Goal: Task Accomplishment & Management: Complete application form

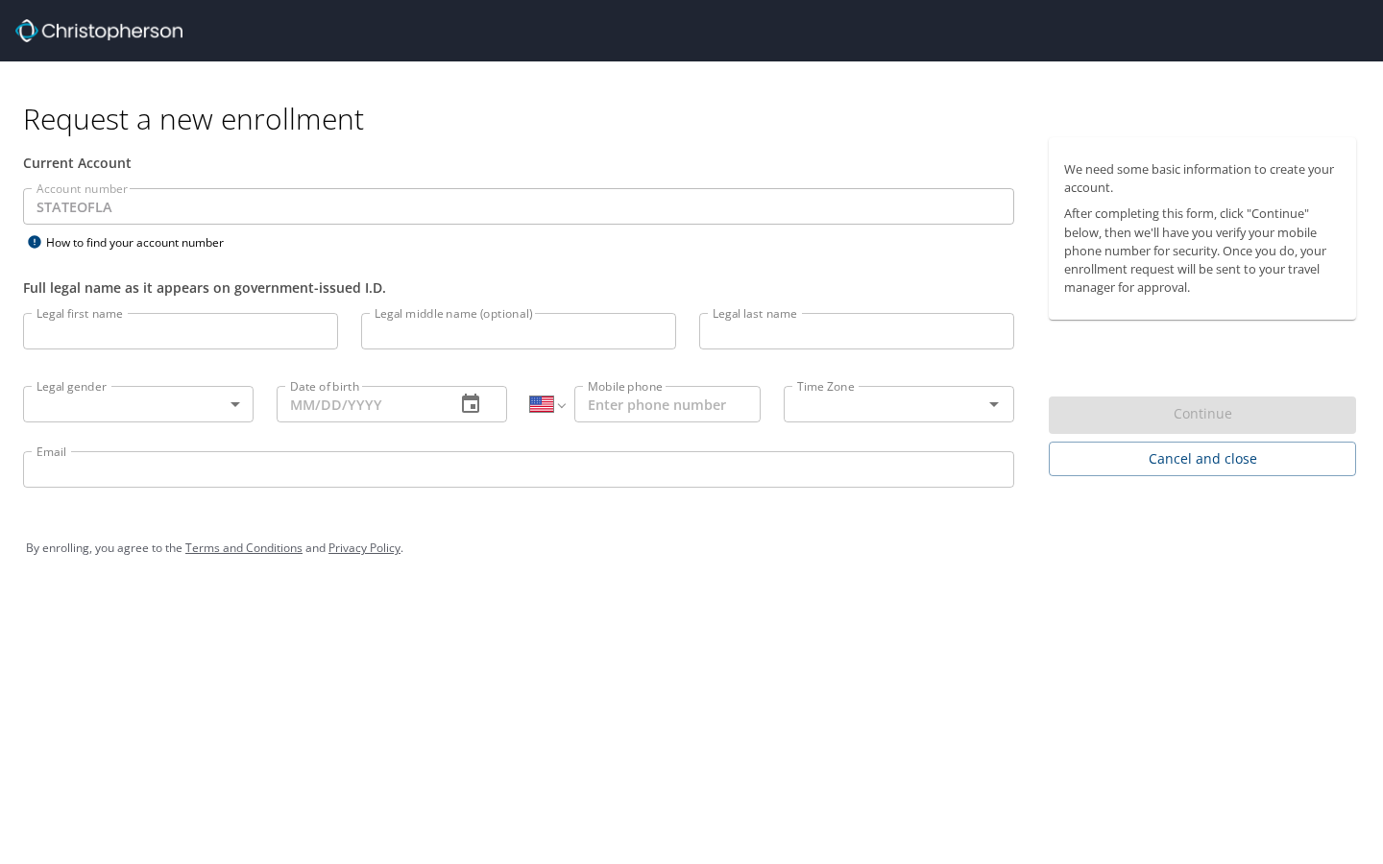
select select "US"
type input "[PERSON_NAME]"
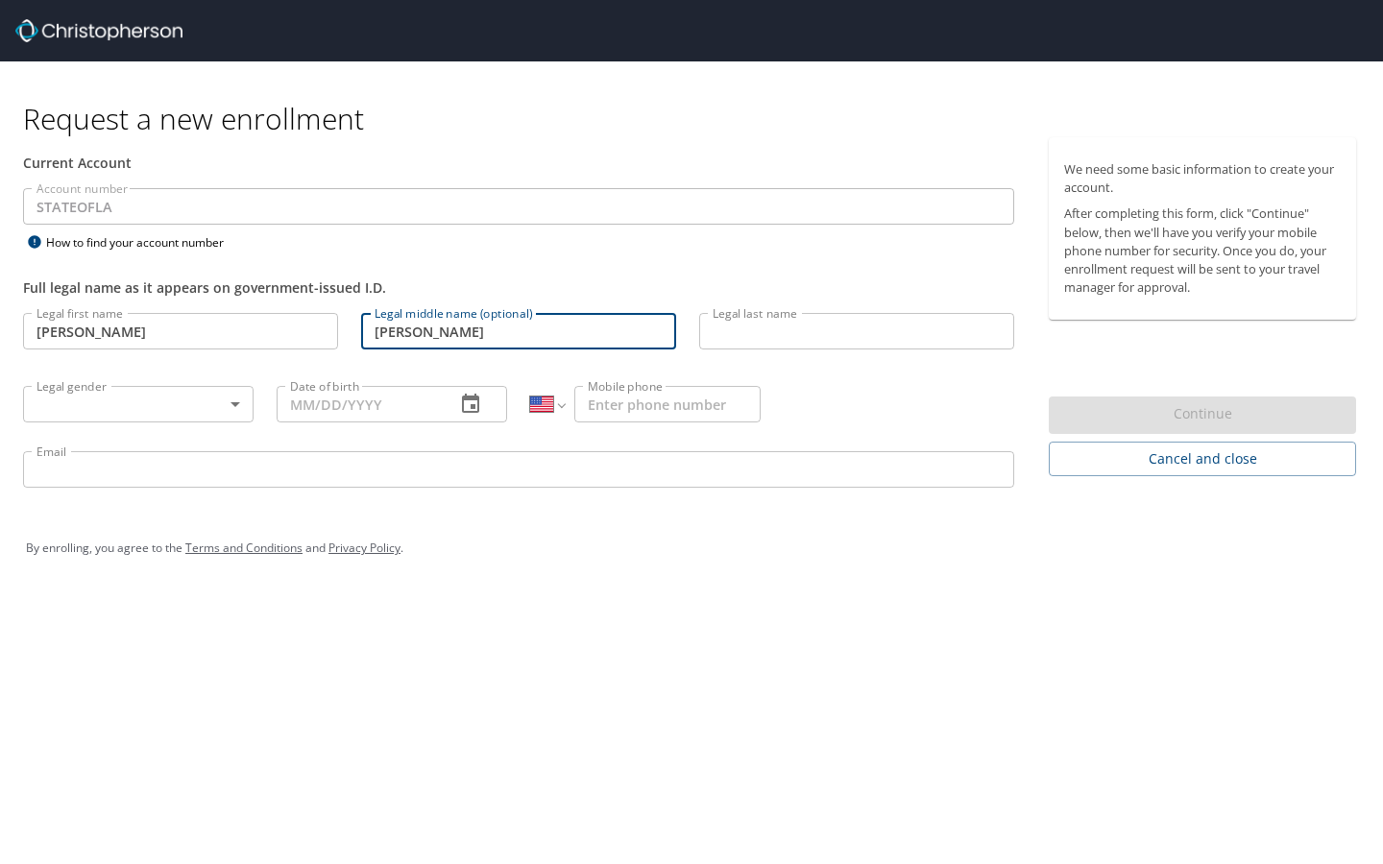
type input "Joseph"
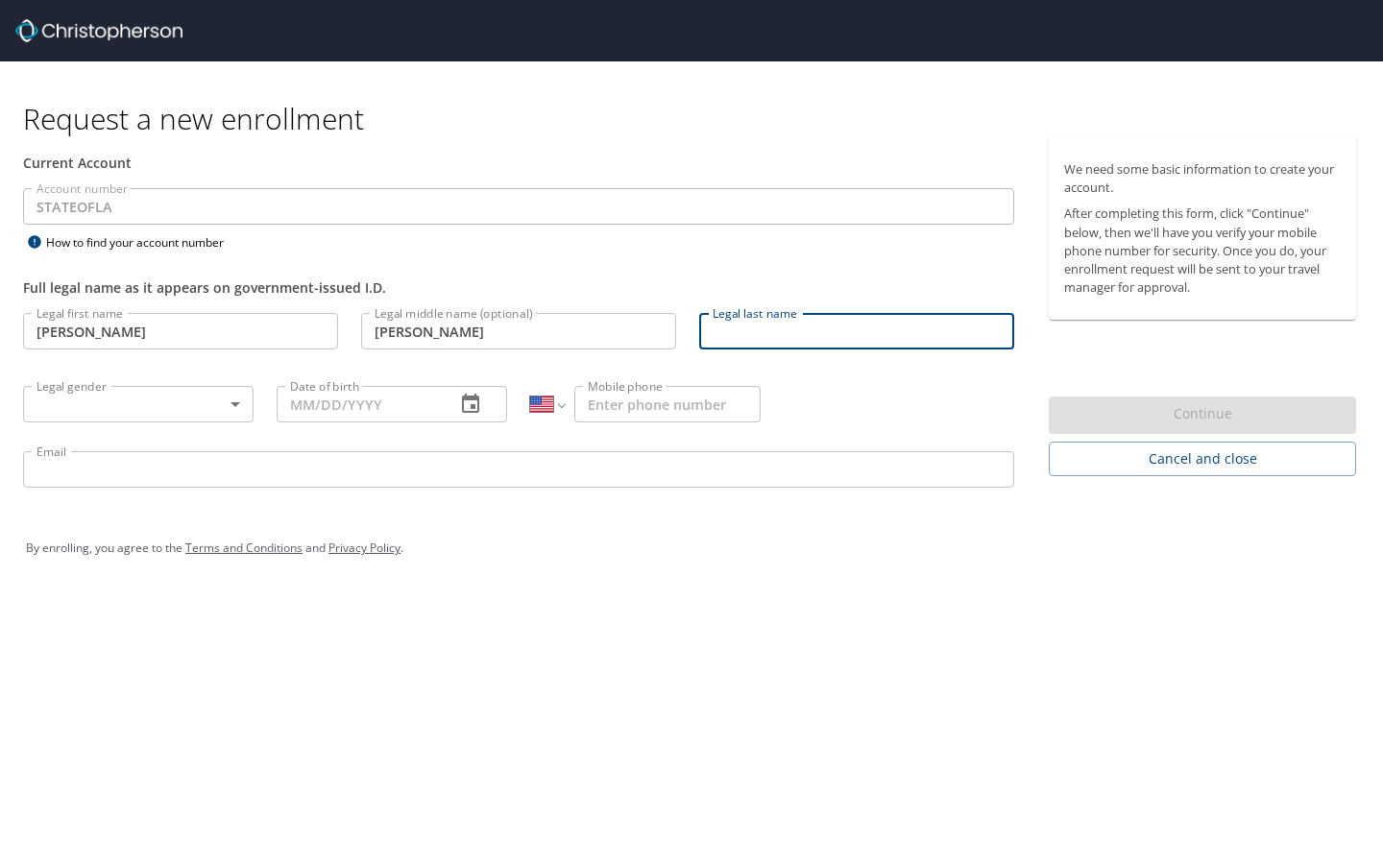
type input "Copeland"
click at [100, 415] on body "Request a new enrollment Current Account Account number STATEOFLA Account numbe…" at bounding box center [691, 432] width 1383 height 864
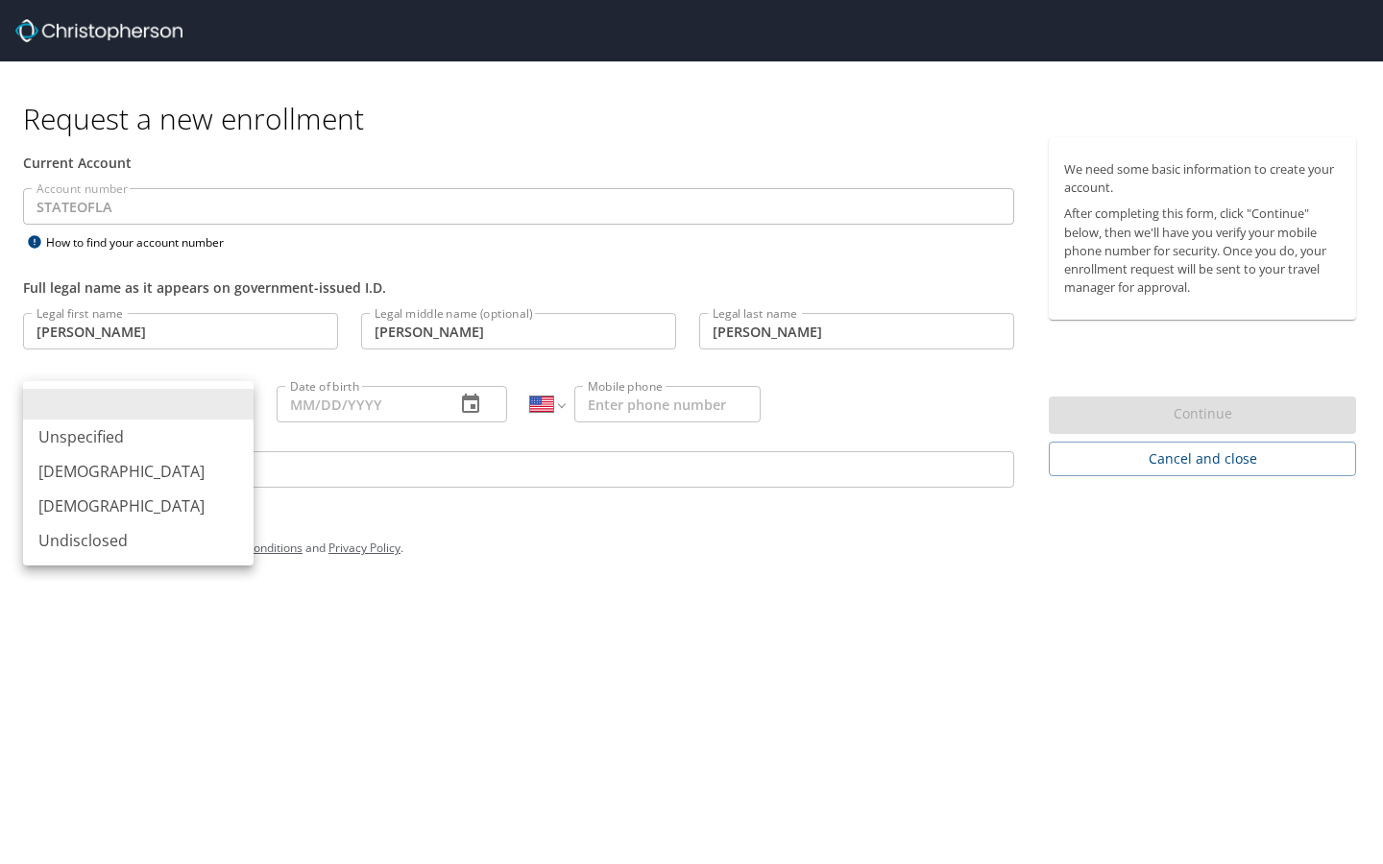
click at [100, 481] on li "Male" at bounding box center [138, 471] width 230 height 35
type input "Male"
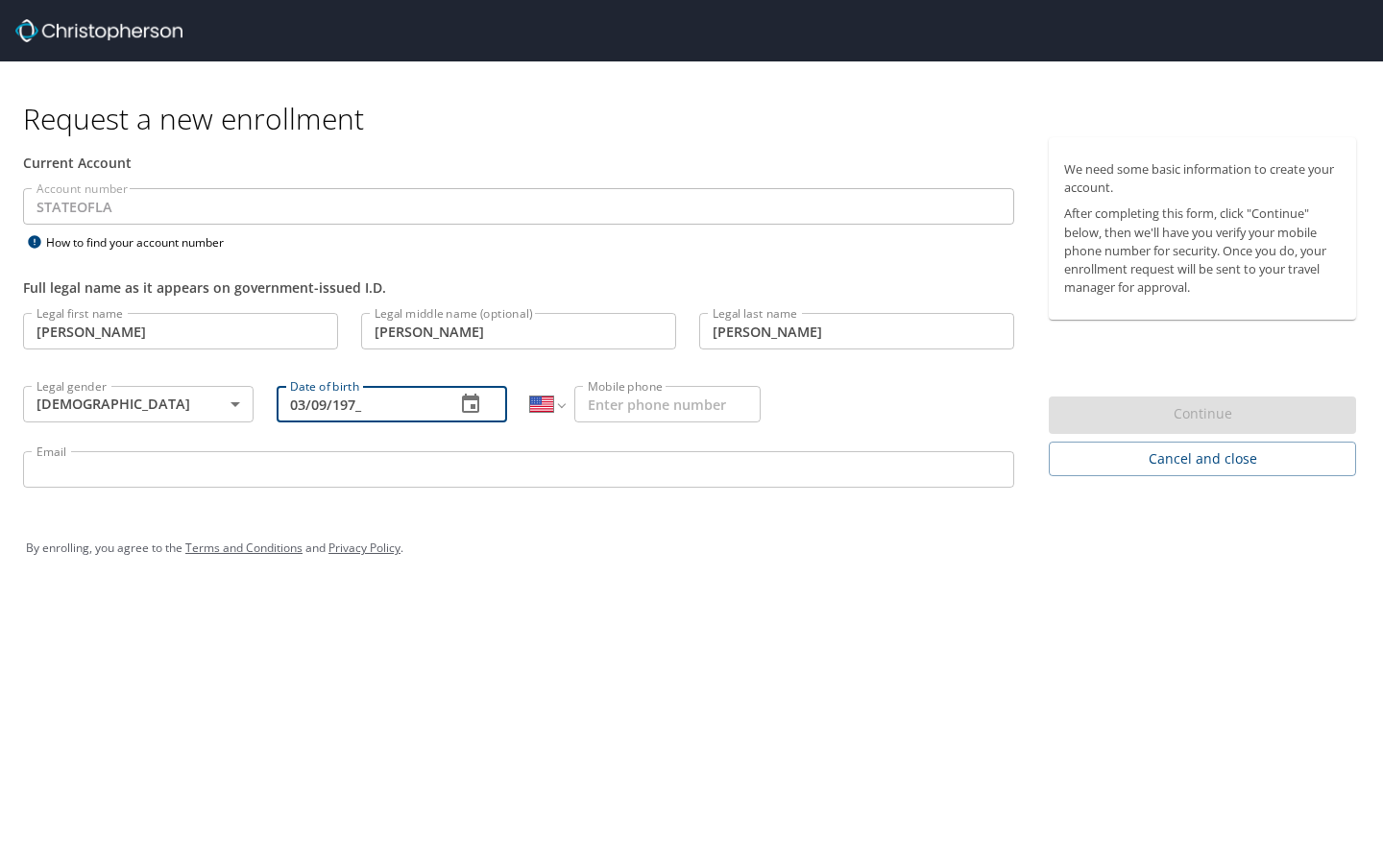
type input "03/09/1979"
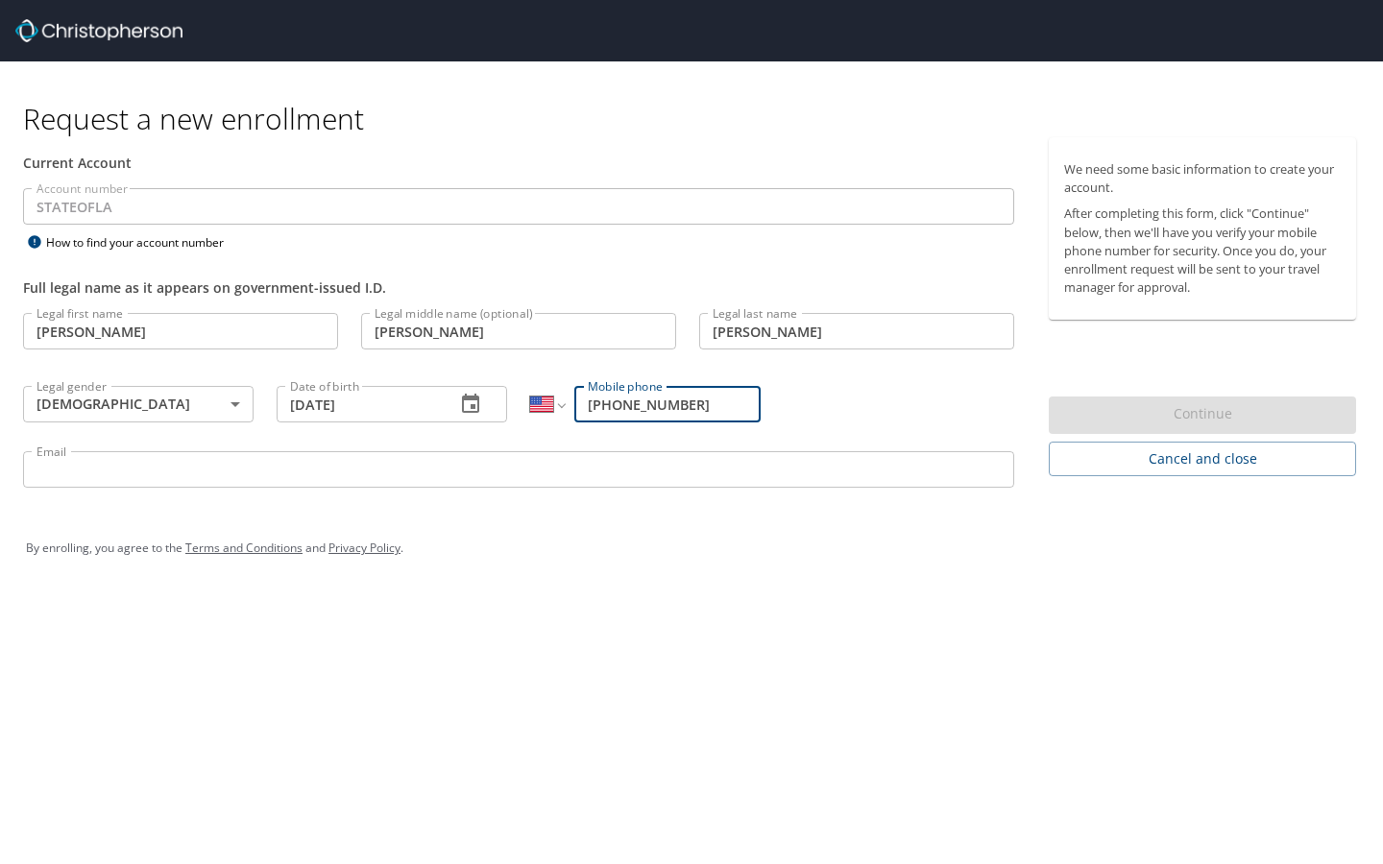
type input "(504) 579-1475"
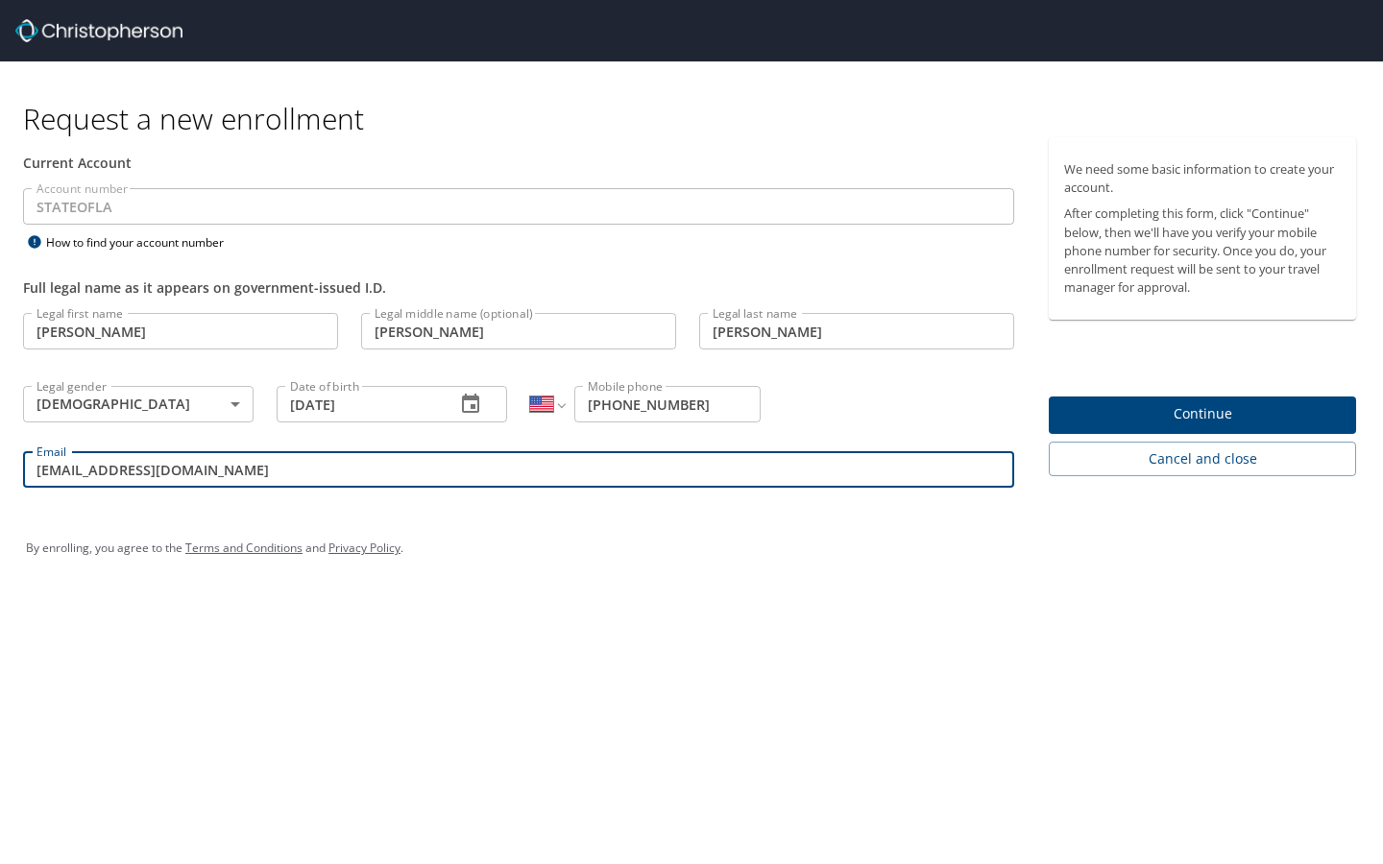
type input "bcopel@lsuhsc.edu"
click at [882, 603] on div "Request a new enrollment Current Account Account number STATEOFLA Account numbe…" at bounding box center [691, 432] width 1383 height 864
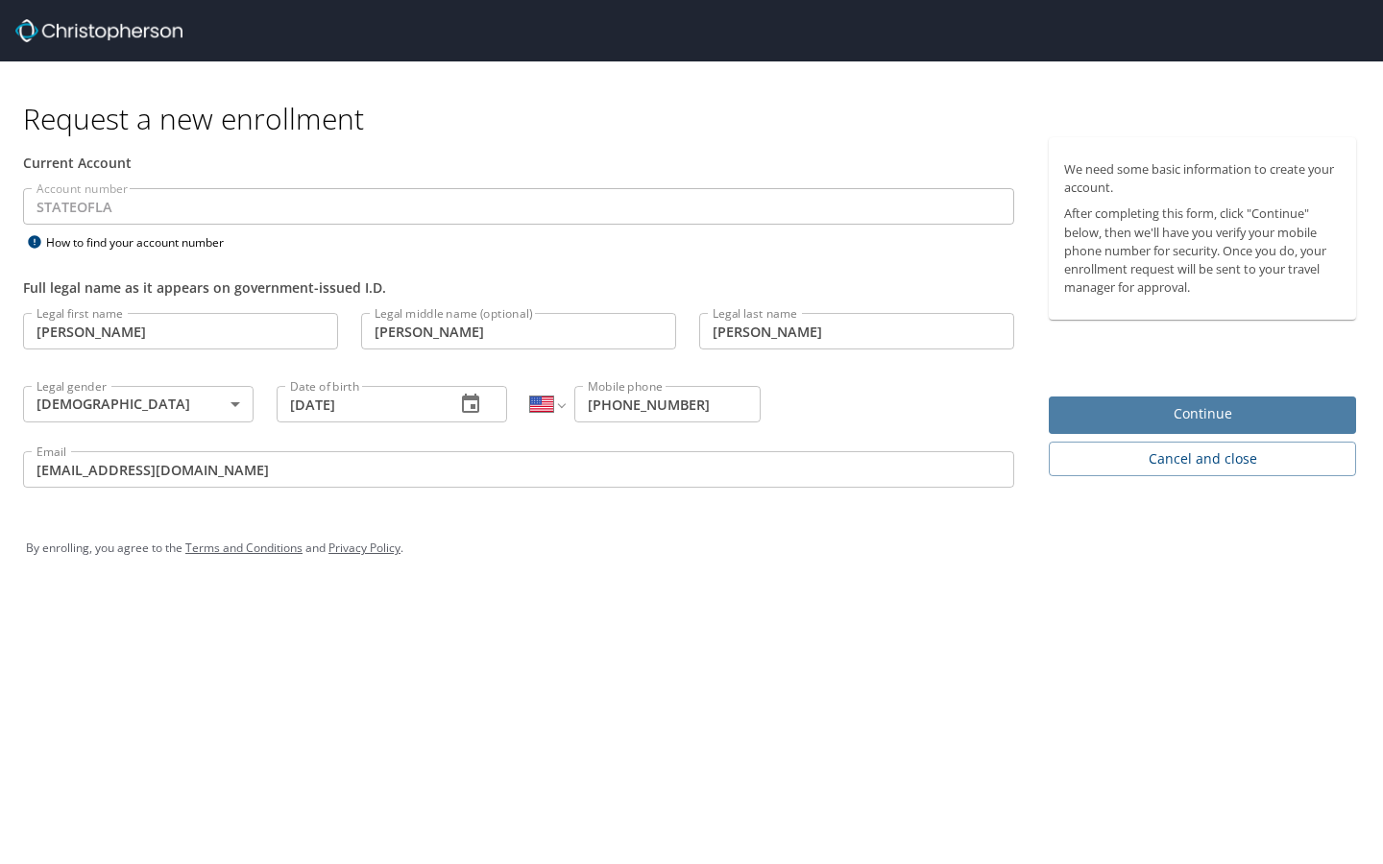
click at [1212, 408] on span "Continue" at bounding box center [1202, 414] width 277 height 24
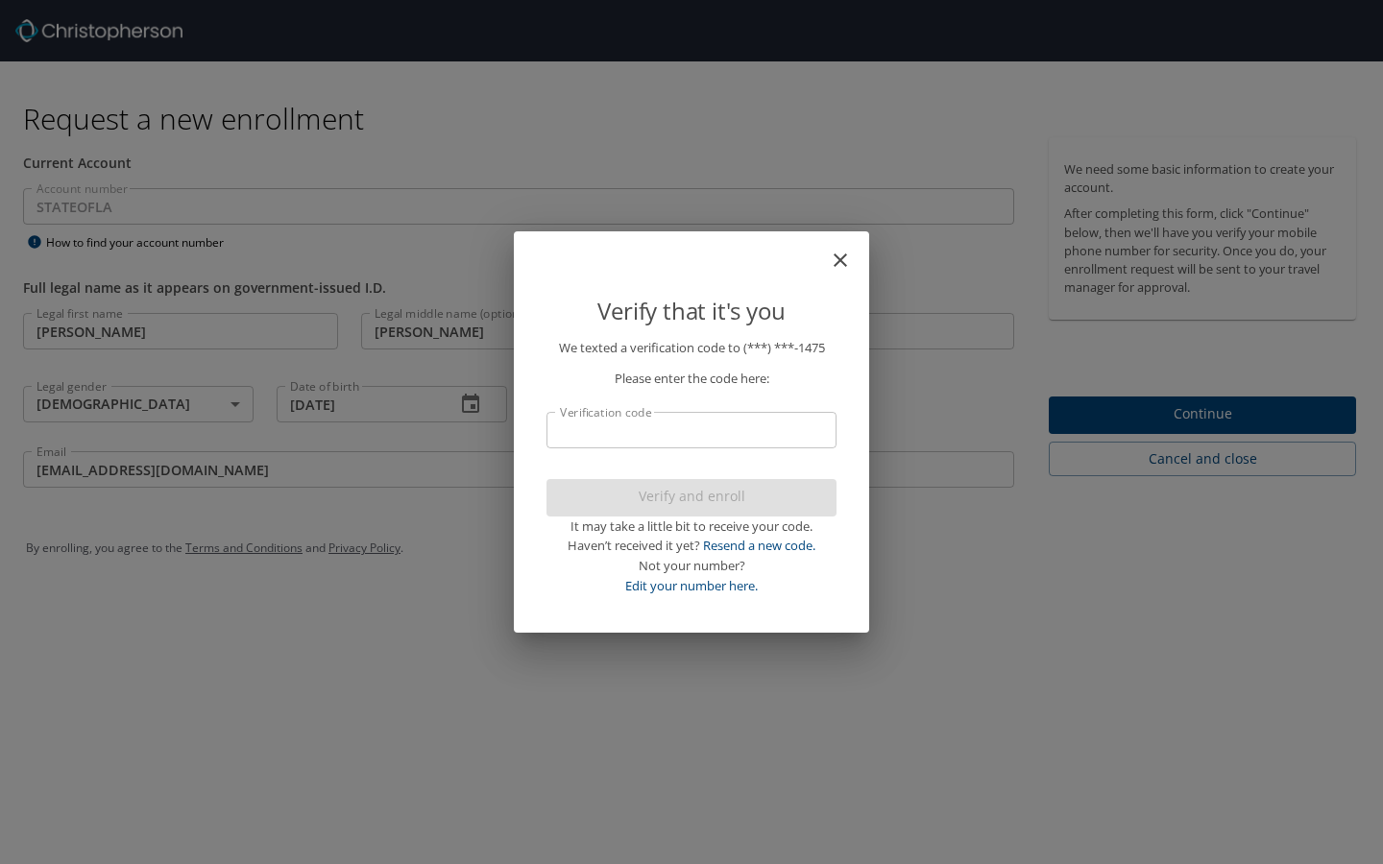
click at [796, 439] on input "Verification code" at bounding box center [691, 430] width 290 height 36
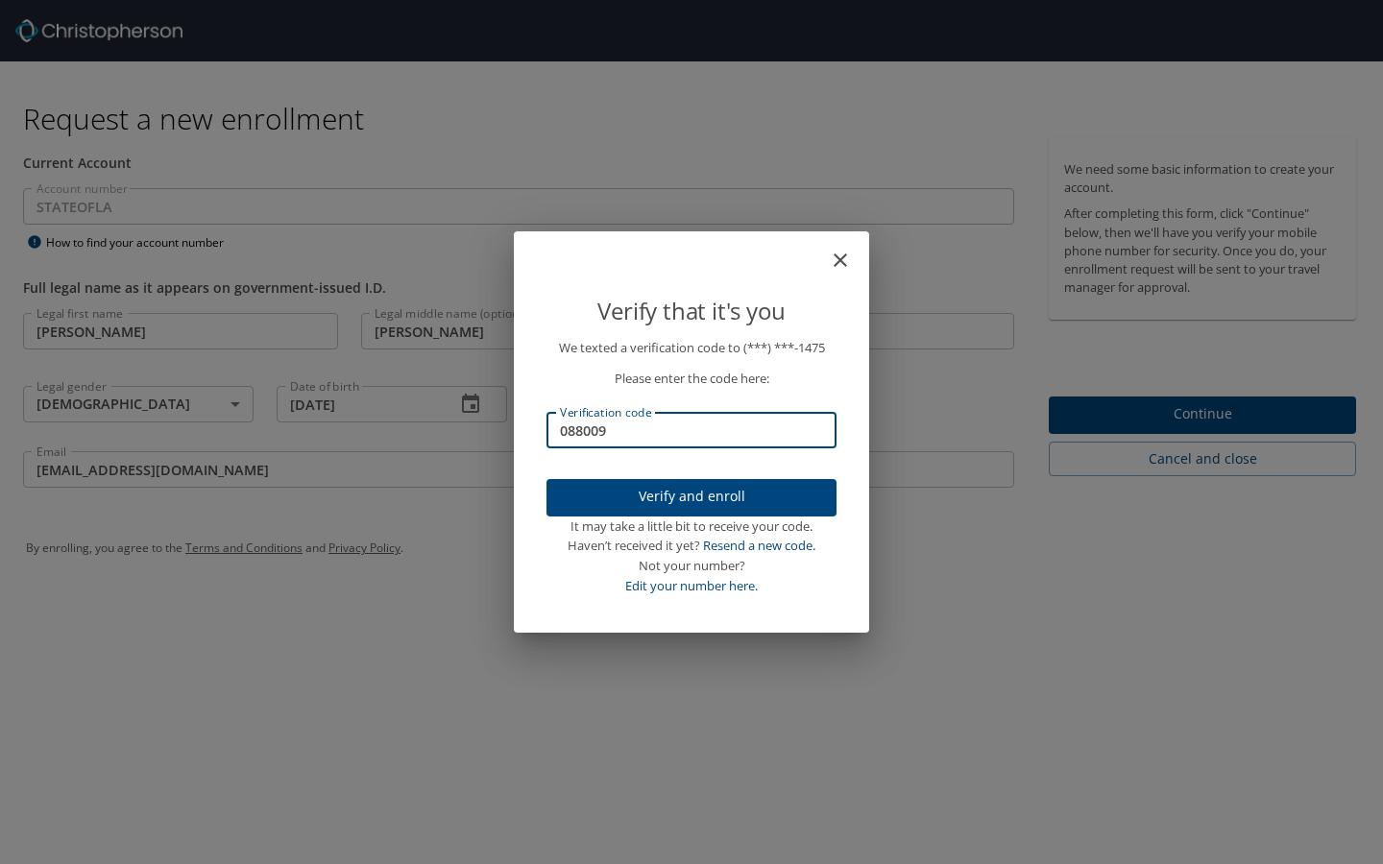
type input "088009"
click at [641, 490] on span "Verify and enroll" at bounding box center [691, 497] width 259 height 24
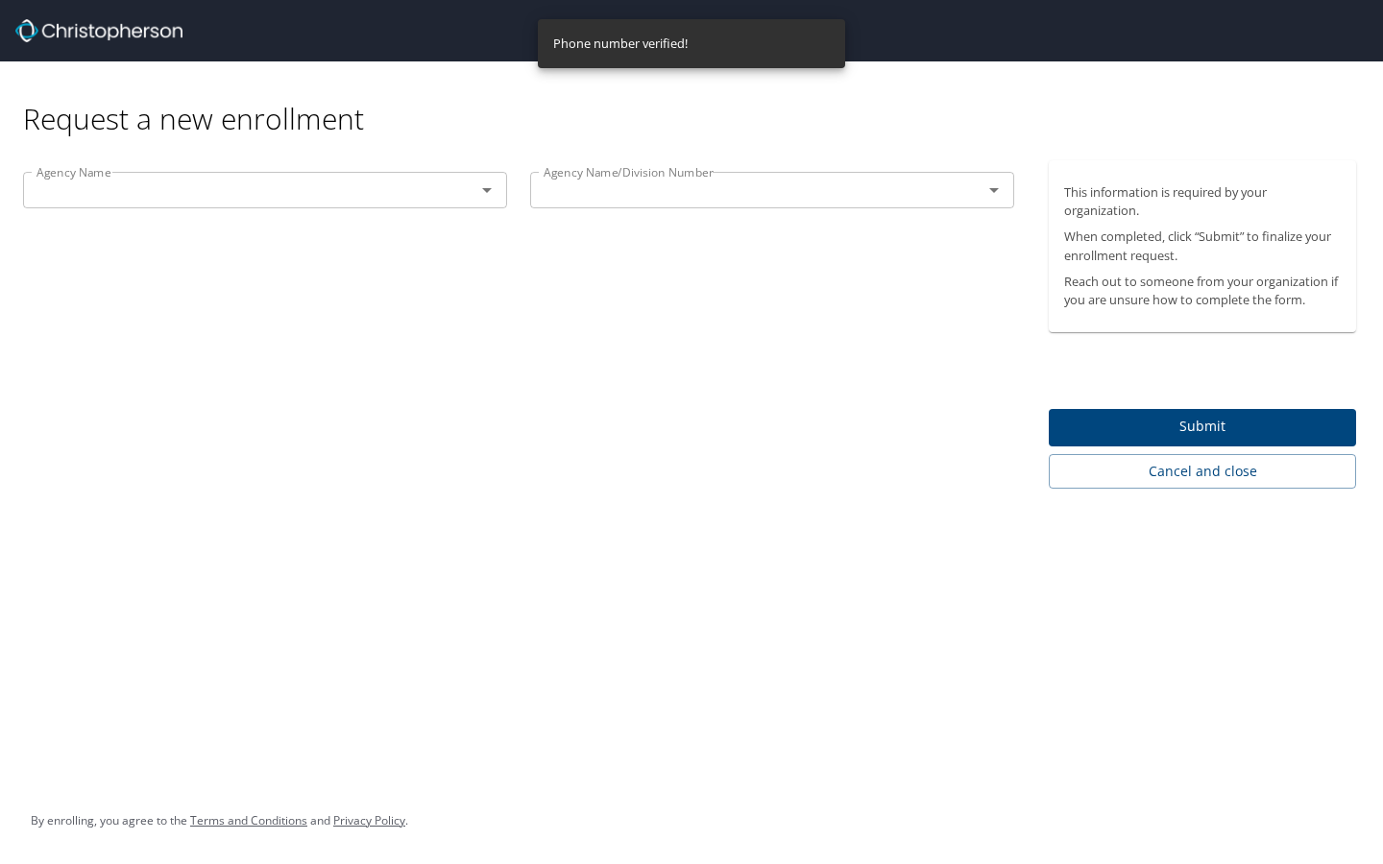
click at [710, 556] on div "Request a new enrollment Agency Name Agency Name Agency Name/Division Number Ag…" at bounding box center [691, 432] width 1383 height 864
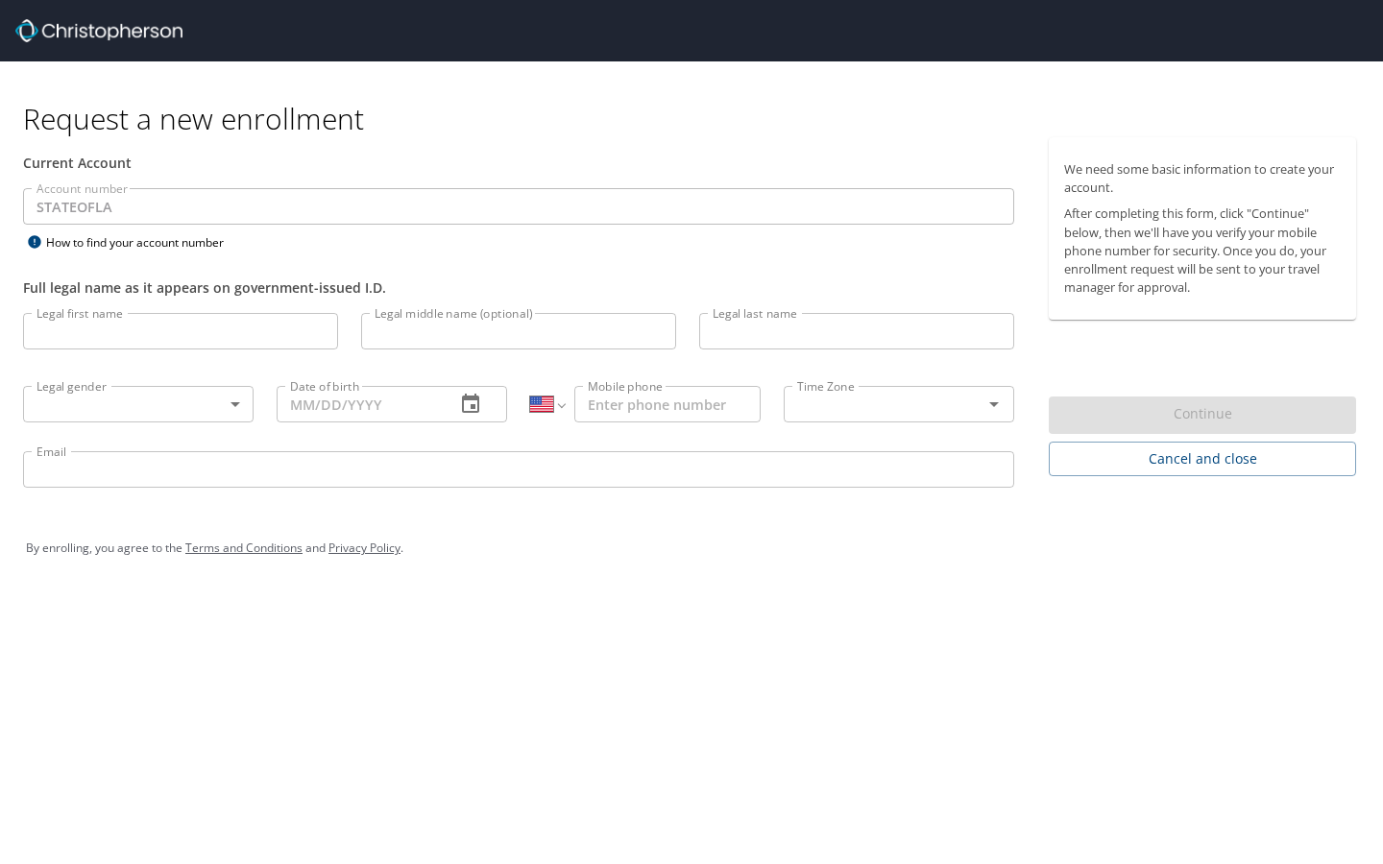
select select "US"
click at [544, 613] on div "Request a new enrollment Current Account Account number STATEOFLA Account numbe…" at bounding box center [691, 432] width 1383 height 864
type input "[PERSON_NAME]"
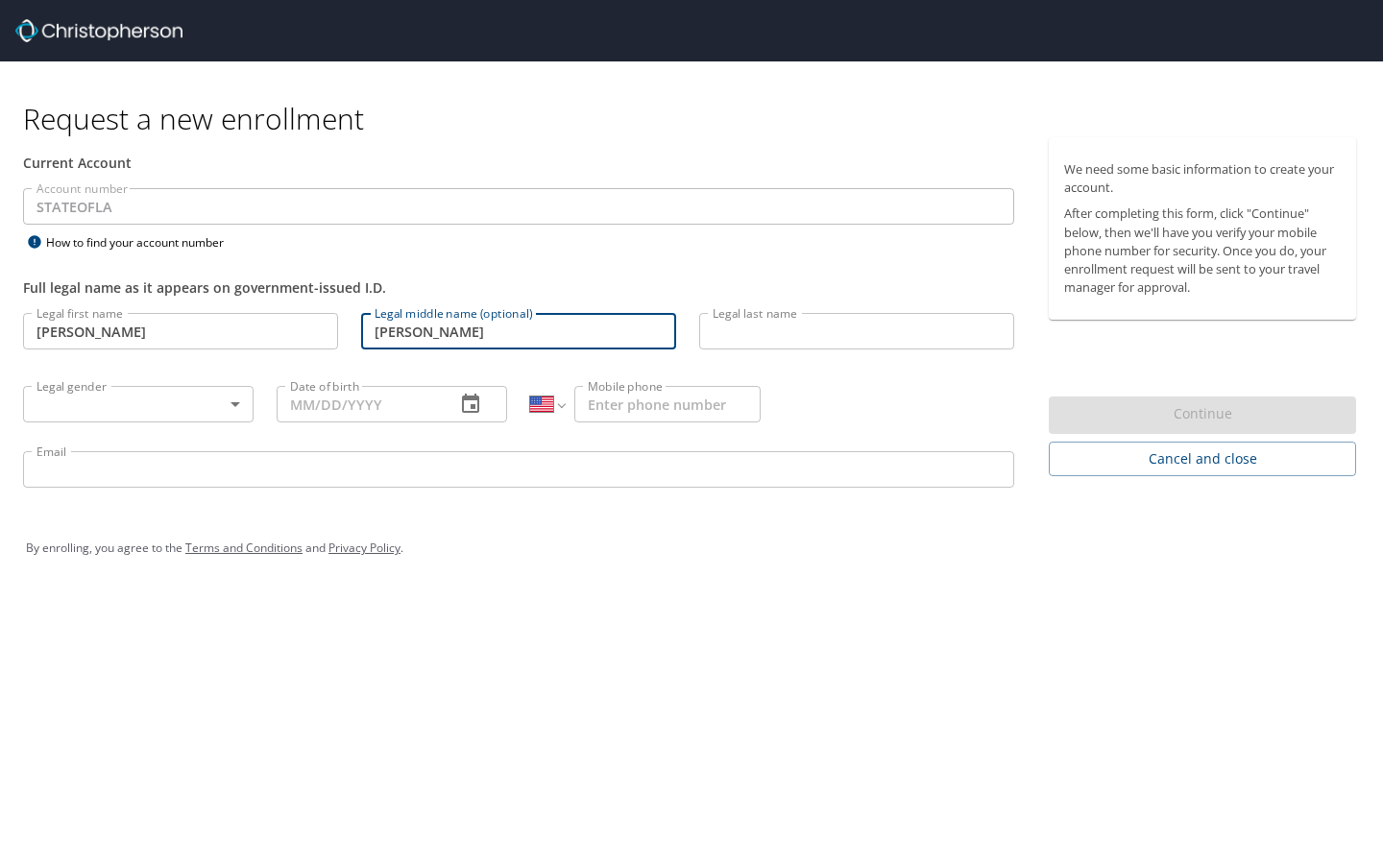
type input "Joseph"
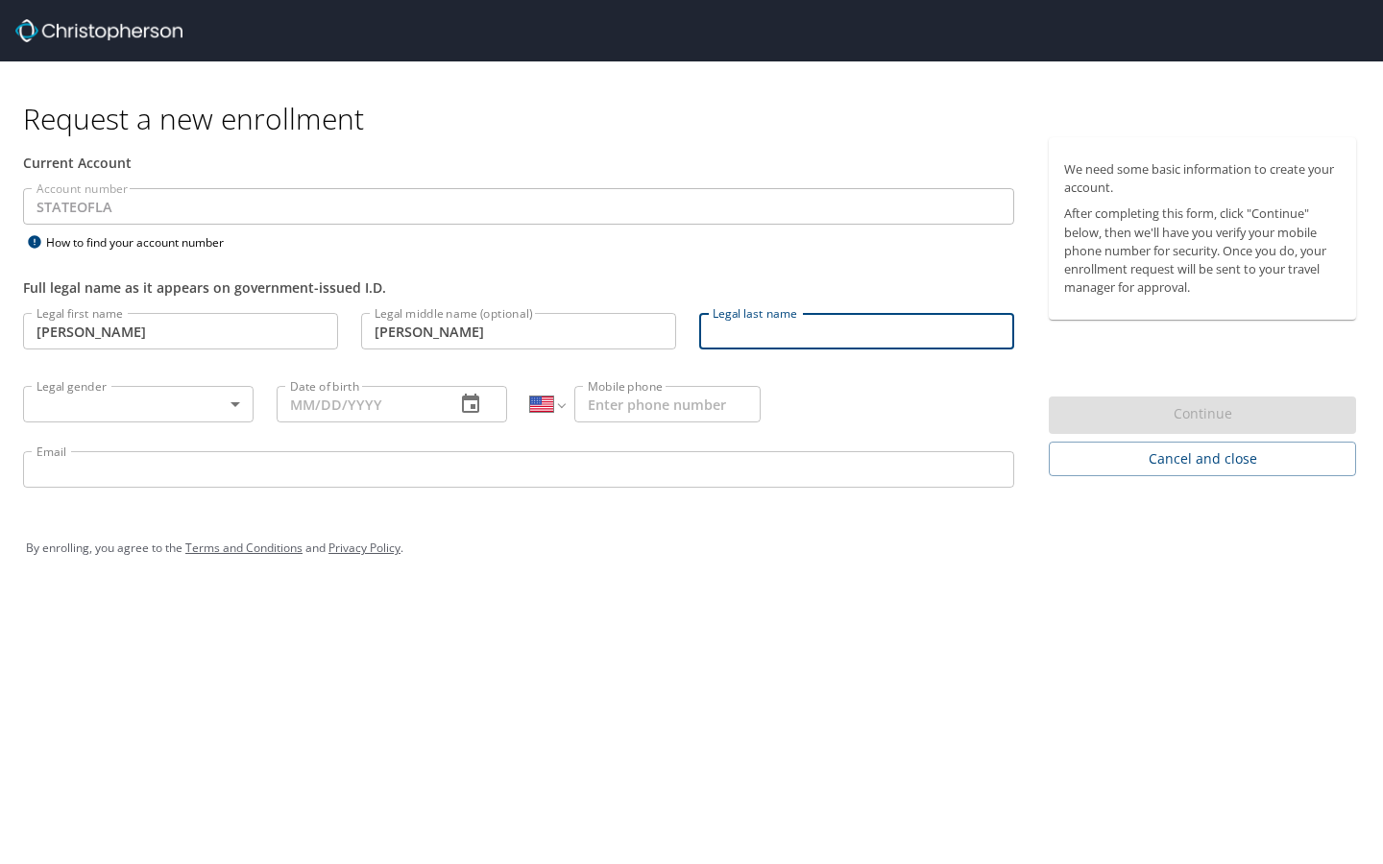
type input "Copeland"
click at [106, 405] on body "Request a new enrollment Current Account Account number STATEOFLA Account numbe…" at bounding box center [691, 432] width 1383 height 864
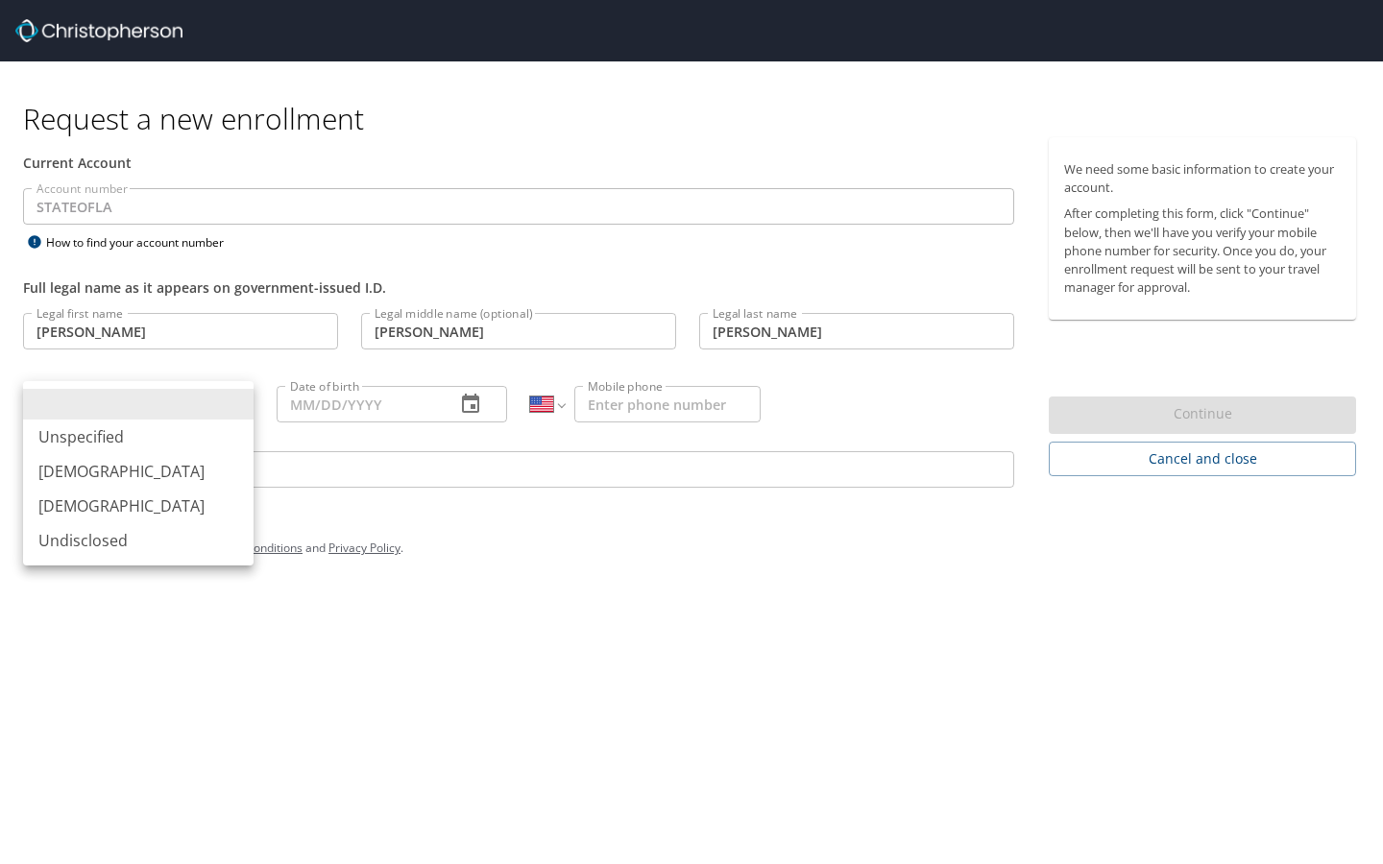
click at [101, 473] on li "Male" at bounding box center [138, 471] width 230 height 35
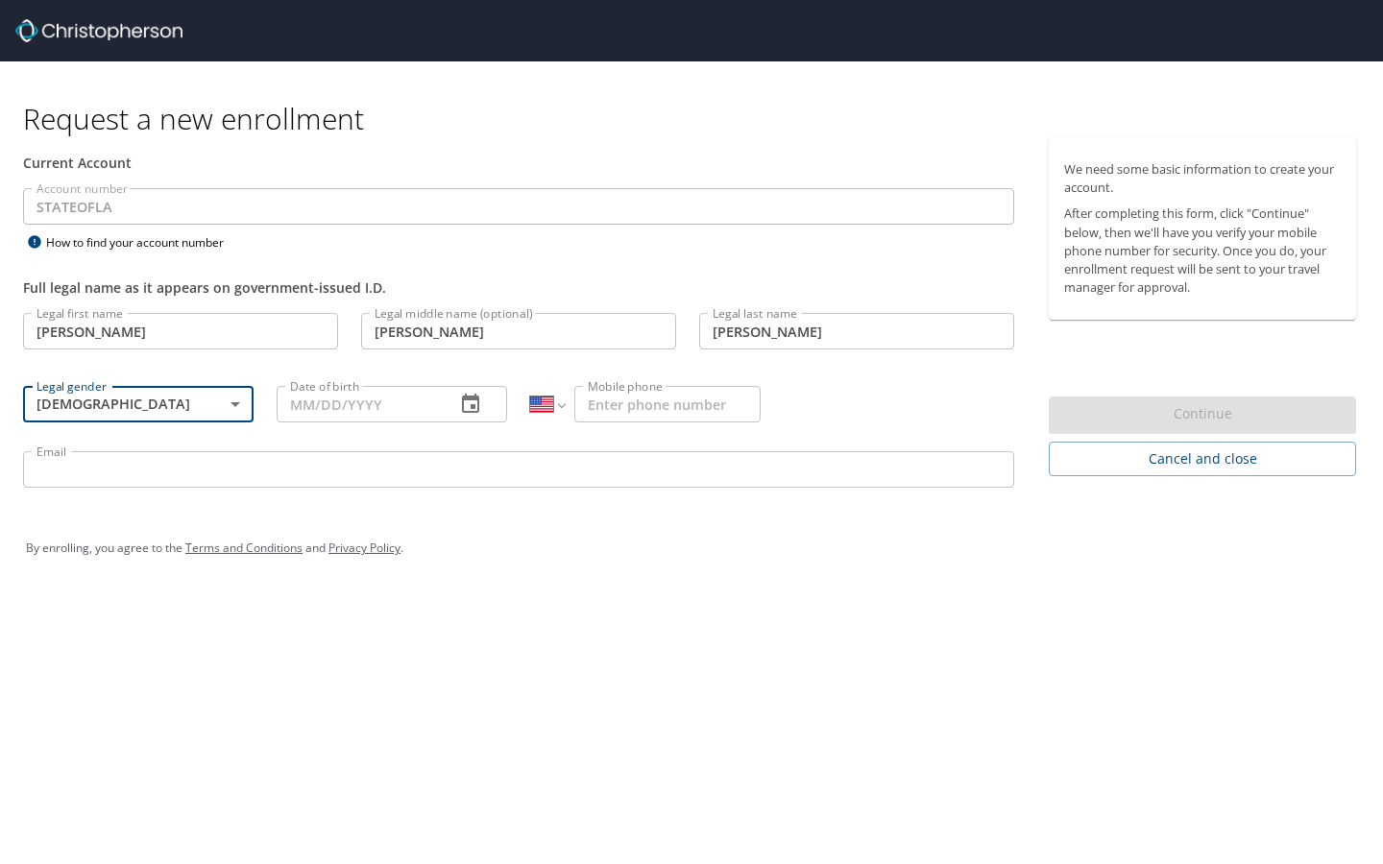
type input "Male"
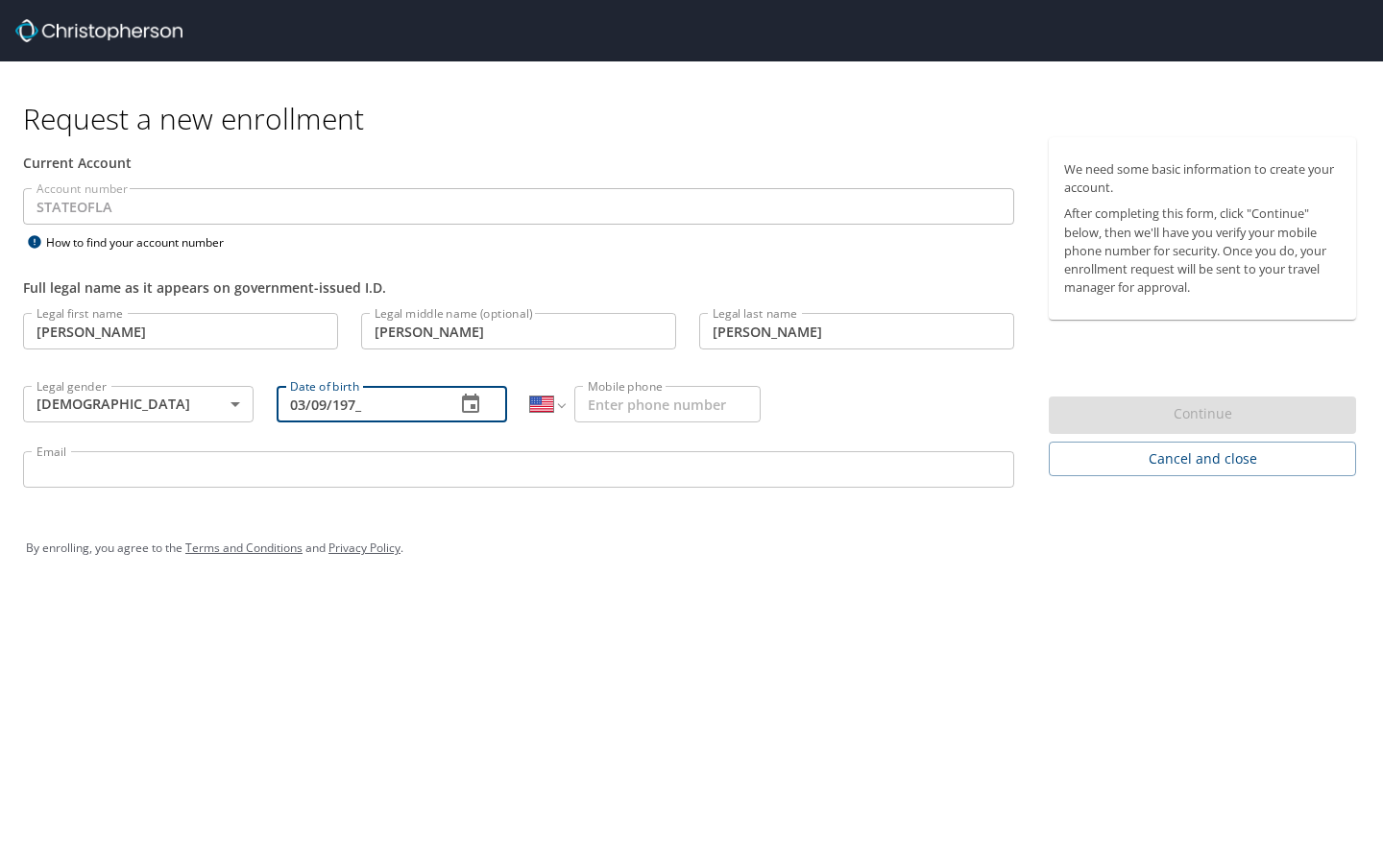
type input "03/09/1979"
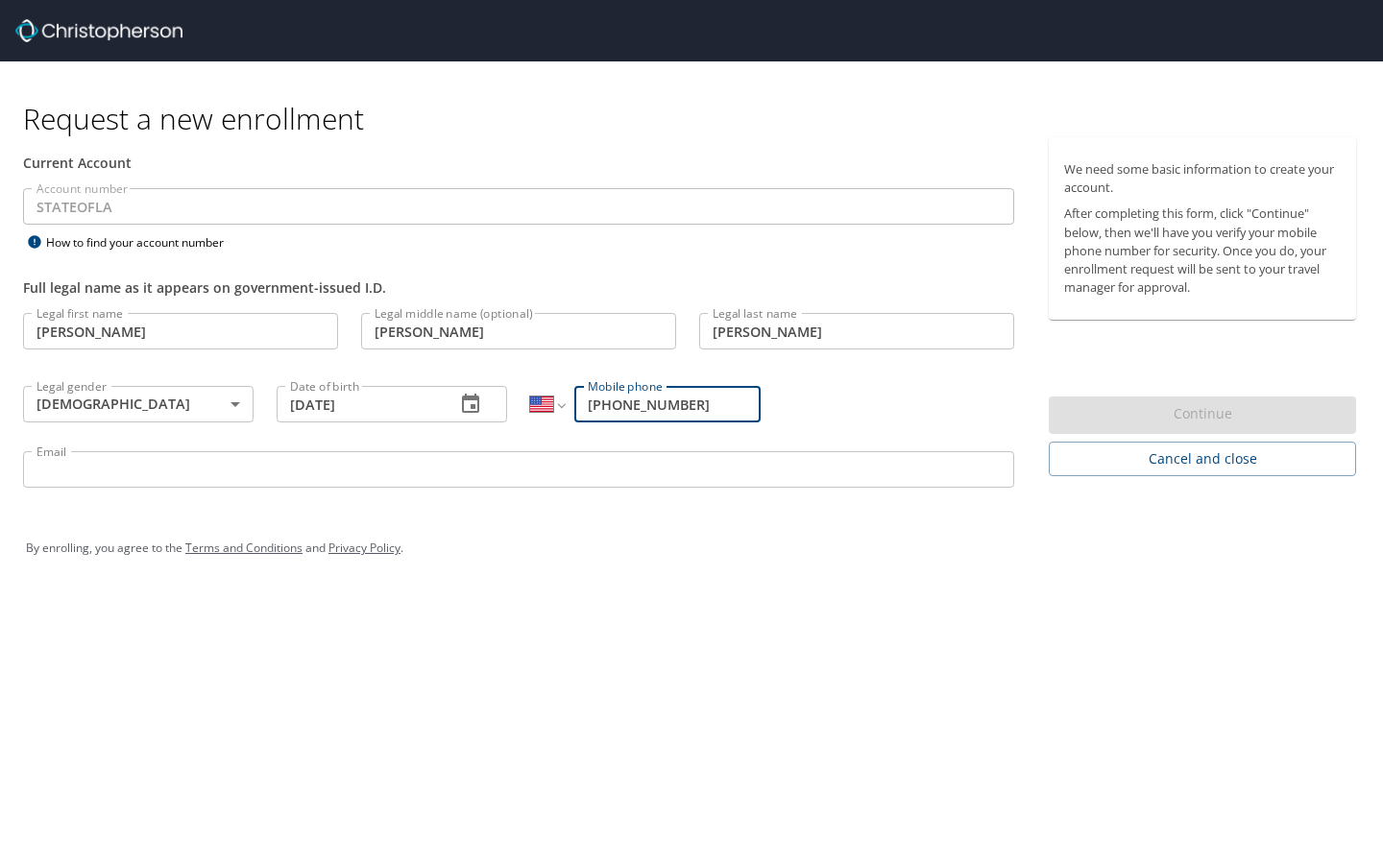
type input "(504) 579-1475"
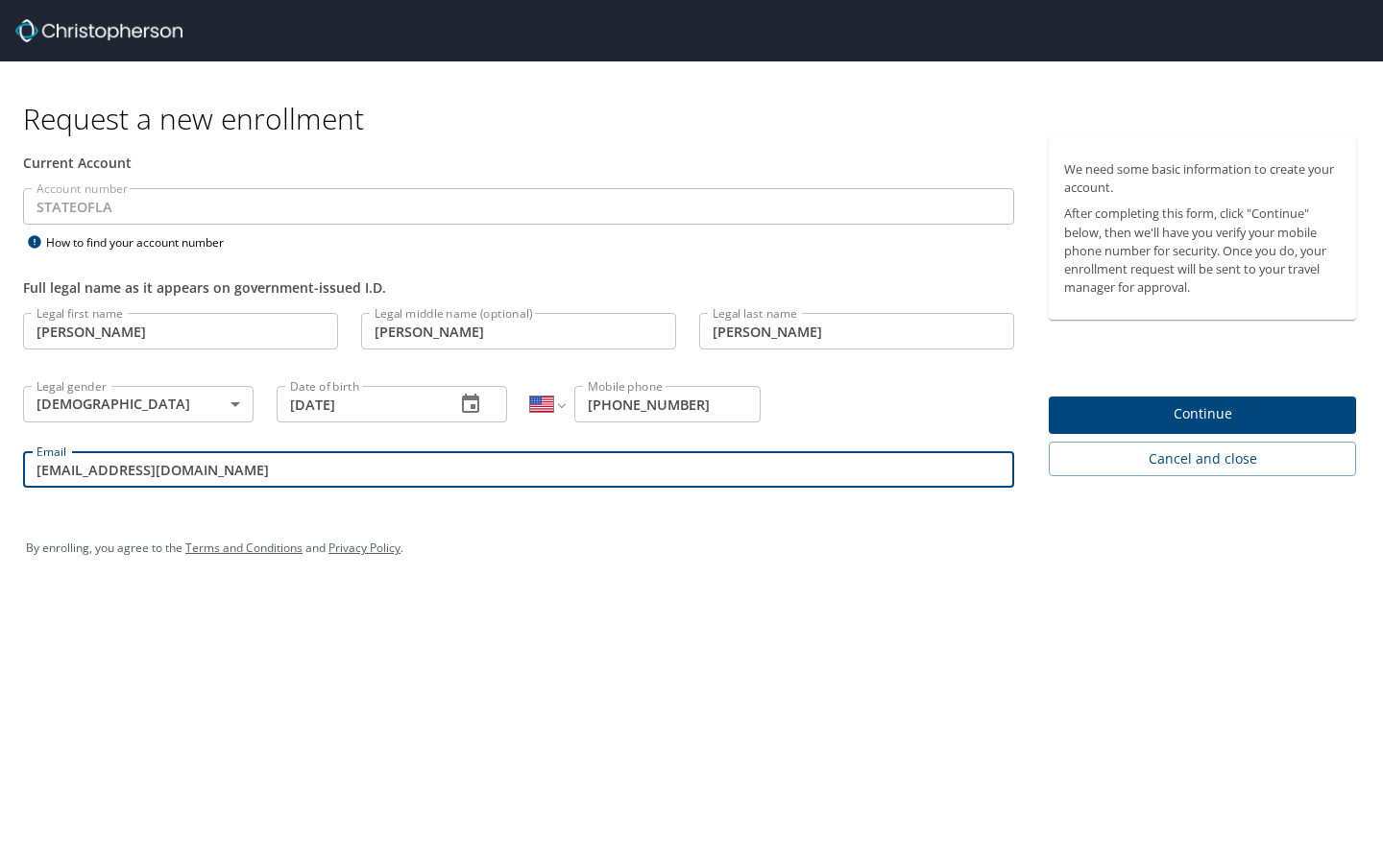
type input "bcopel@lsuhsc.edu"
click at [825, 677] on div "Request a new enrollment Current Account Account number STATEOFLA Account numbe…" at bounding box center [691, 432] width 1383 height 864
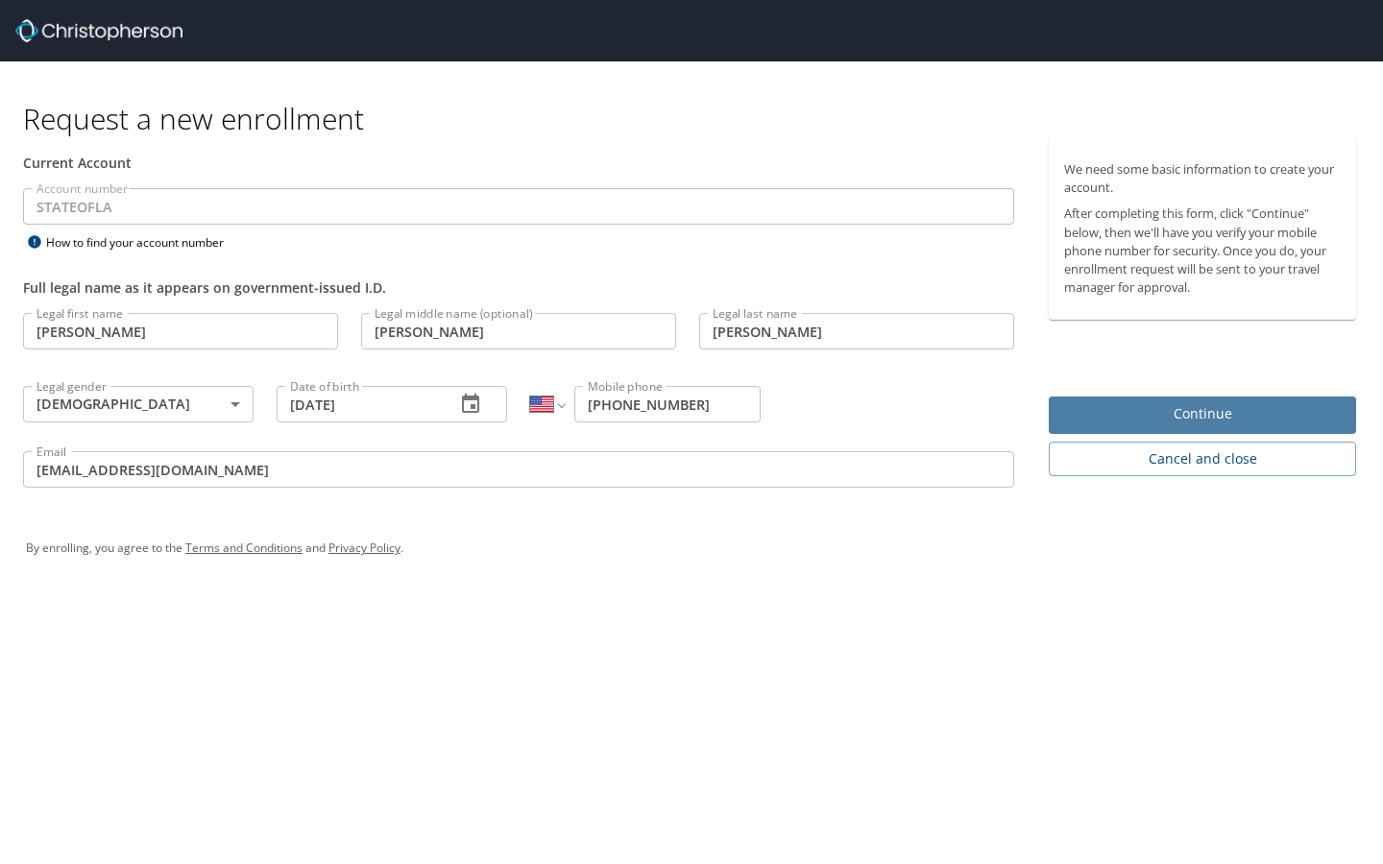
click at [1149, 400] on button "Continue" at bounding box center [1202, 415] width 307 height 37
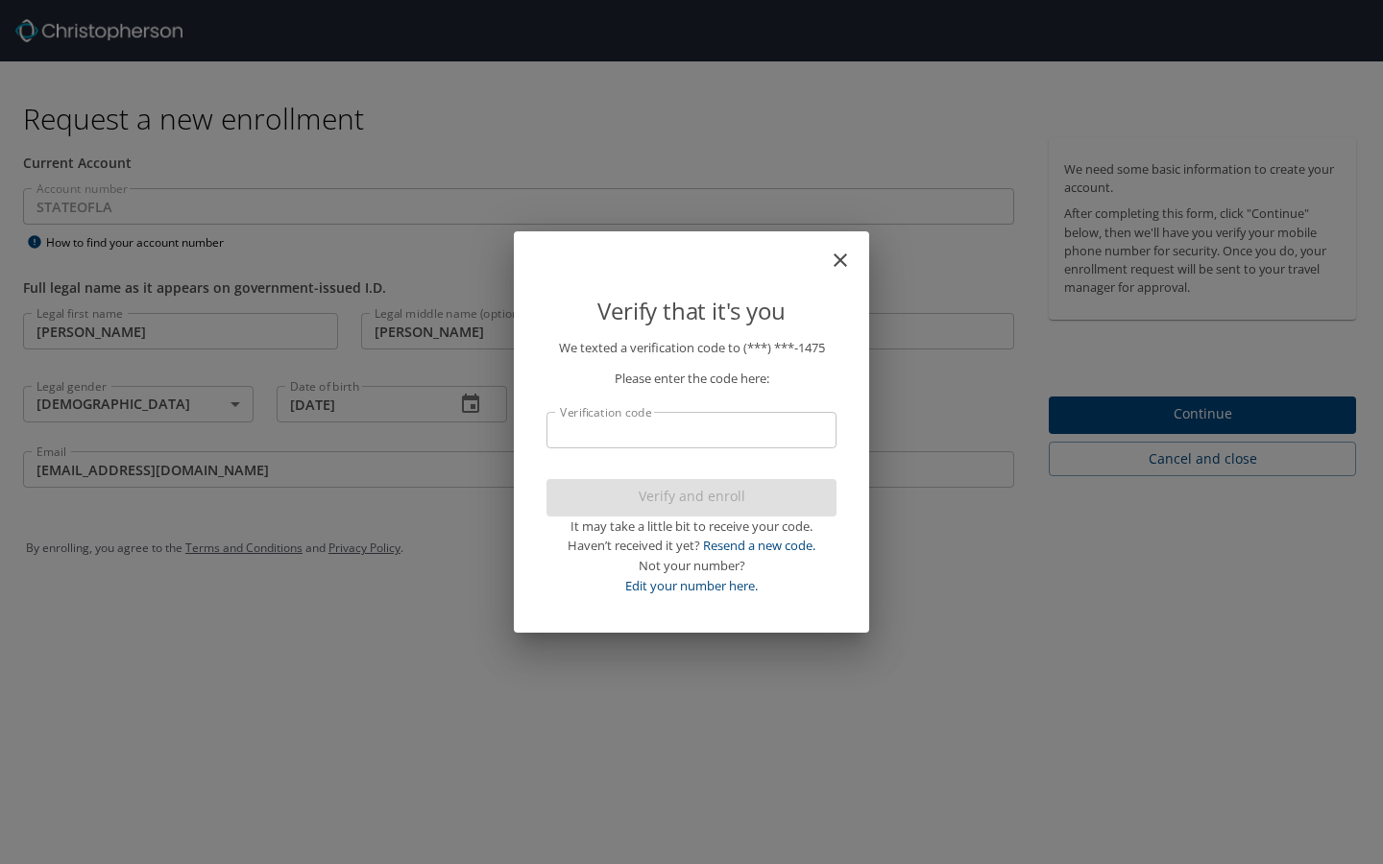
click at [777, 437] on input "Verification code" at bounding box center [691, 430] width 290 height 36
type input "5160"
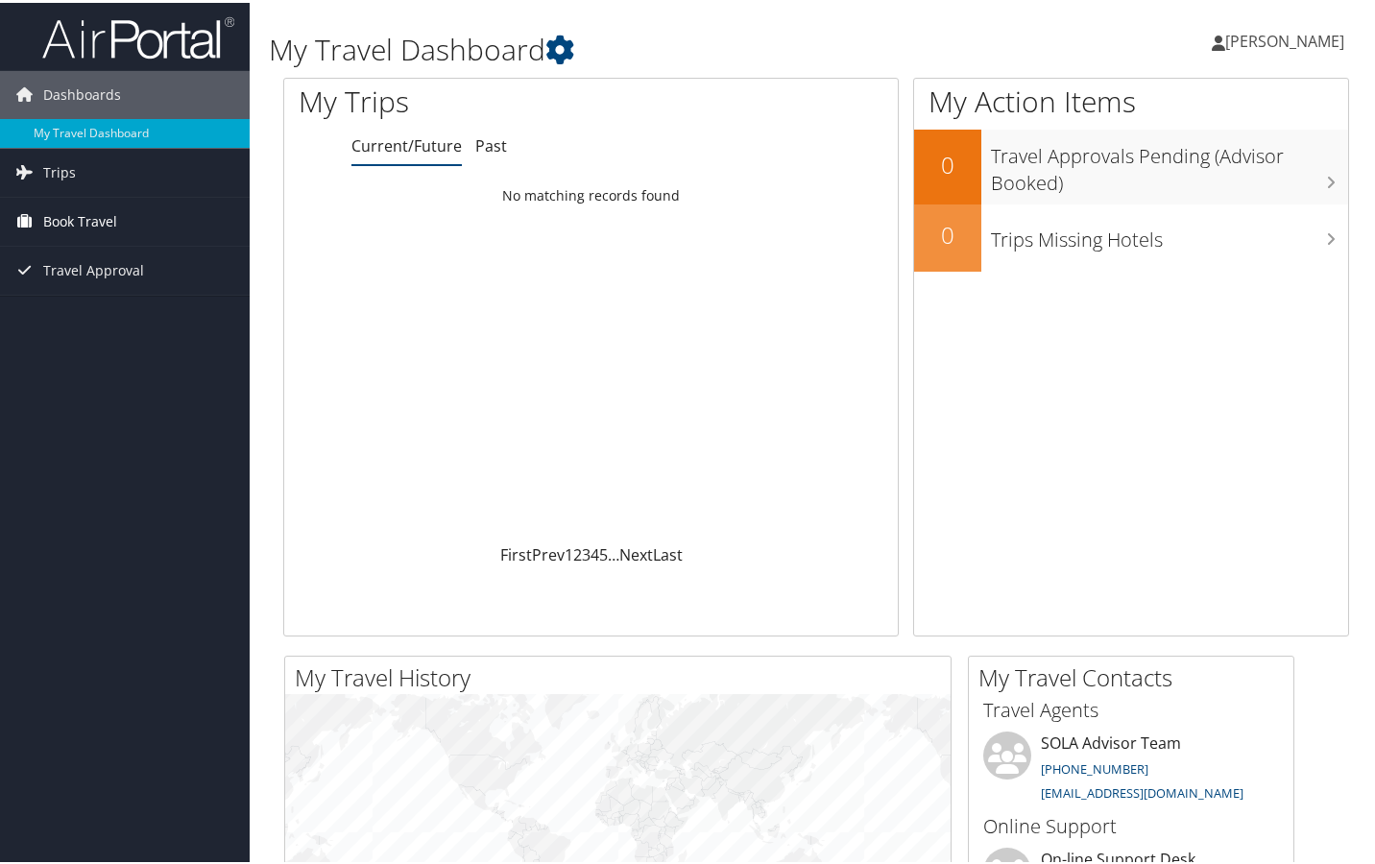
click at [105, 213] on span "Book Travel" at bounding box center [80, 219] width 74 height 48
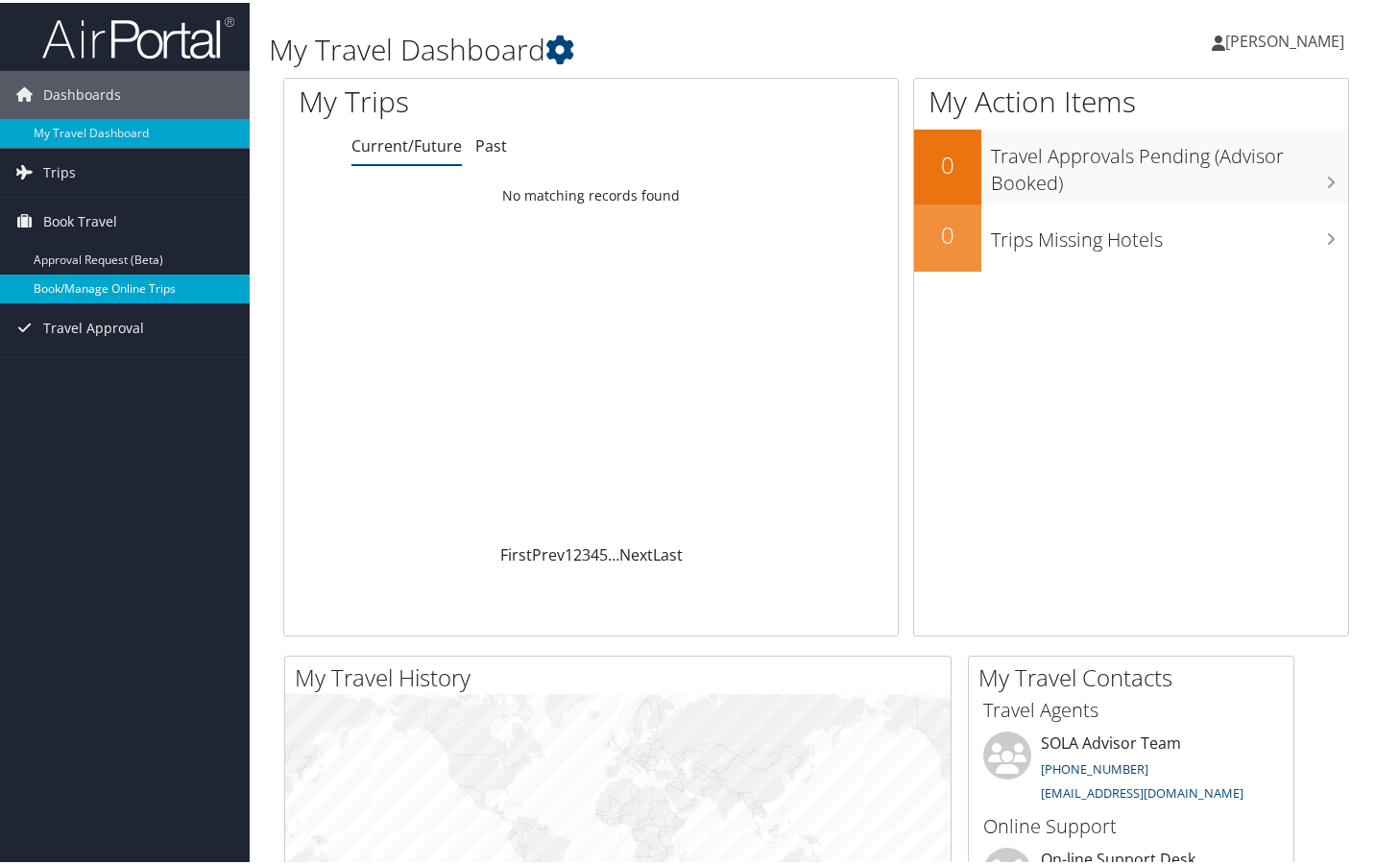
click at [99, 288] on link "Book/Manage Online Trips" at bounding box center [125, 286] width 250 height 29
